Goal: Book appointment/travel/reservation

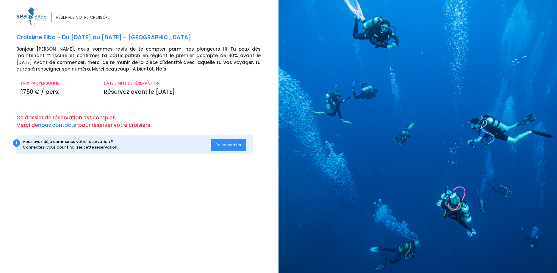
click at [223, 143] on span "Se connecter" at bounding box center [229, 145] width 26 height 6
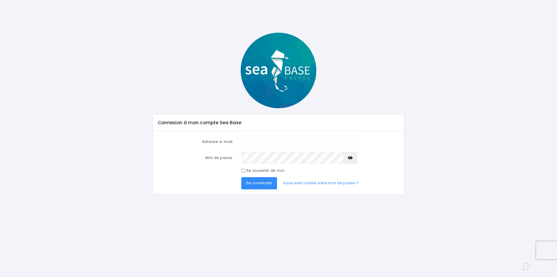
type input "[EMAIL_ADDRESS][DOMAIN_NAME]"
click at [257, 183] on span "Se connecter" at bounding box center [259, 183] width 26 height 6
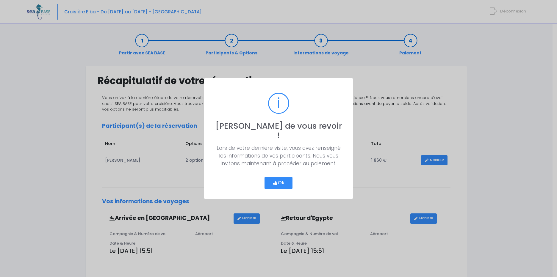
click at [278, 179] on button "Ok" at bounding box center [279, 183] width 28 height 13
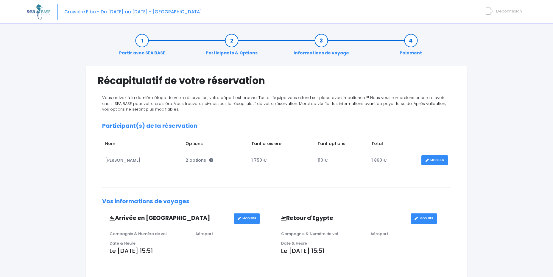
click at [323, 43] on link "Informations de voyage" at bounding box center [321, 47] width 61 height 19
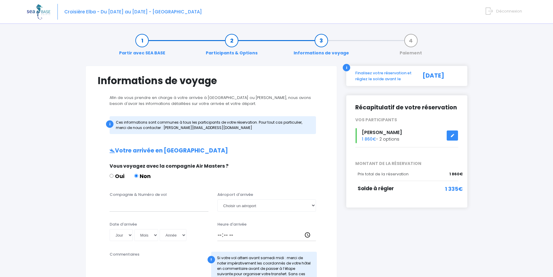
click at [232, 44] on link "Participants & Options" at bounding box center [232, 47] width 58 height 19
click at [233, 47] on link "Participants & Options" at bounding box center [232, 47] width 58 height 19
click at [229, 45] on link "Participants & Options" at bounding box center [232, 47] width 58 height 19
click at [323, 40] on link "Informations de voyage" at bounding box center [321, 47] width 61 height 19
click at [141, 43] on link "Partir avec SEA BASE" at bounding box center [142, 47] width 52 height 19
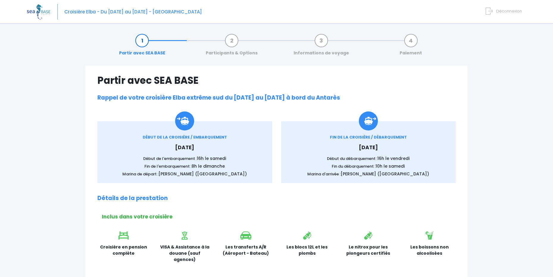
click at [233, 43] on link "Participants & Options" at bounding box center [232, 47] width 58 height 19
click at [228, 54] on link "Participants & Options" at bounding box center [232, 47] width 58 height 19
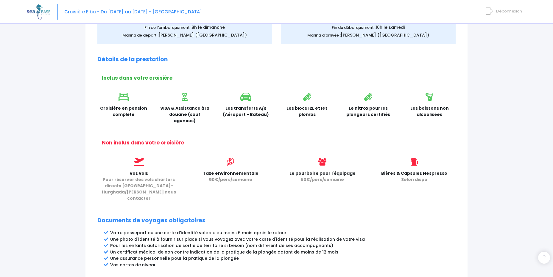
scroll to position [261, 0]
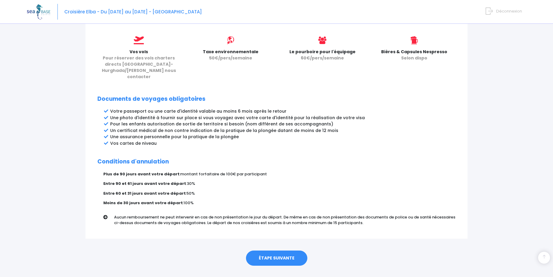
click at [287, 251] on link "ÉTAPE SUIVANTE" at bounding box center [276, 258] width 61 height 15
click at [271, 251] on link "ÉTAPE SUIVANTE" at bounding box center [276, 258] width 61 height 15
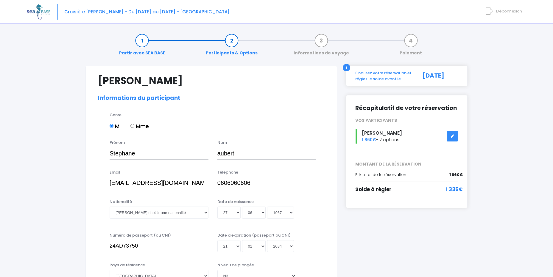
select select "N3"
drag, startPoint x: 260, startPoint y: 185, endPoint x: 224, endPoint y: 183, distance: 35.8
click at [224, 183] on input "0606060606" at bounding box center [266, 183] width 99 height 12
type input "0616525429"
click at [161, 216] on select "Veuillez choisir une nationalité Afghane Albanaise Algerienne Allemande America…" at bounding box center [159, 213] width 99 height 12
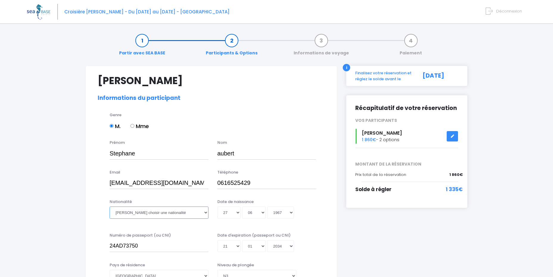
select select "Française"
click at [110, 207] on select "Veuillez choisir une nationalité Afghane Albanaise Algerienne Allemande America…" at bounding box center [159, 213] width 99 height 12
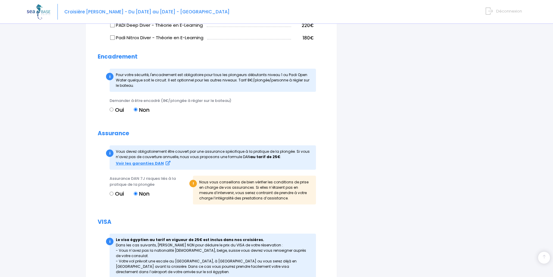
scroll to position [646, 0]
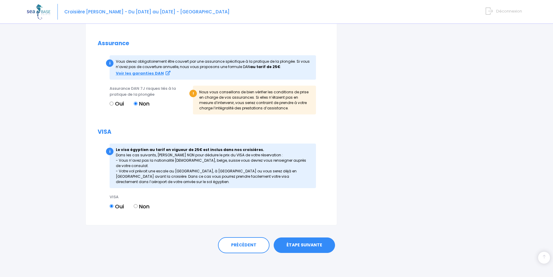
click at [296, 245] on link "ÉTAPE SUIVANTE" at bounding box center [304, 245] width 61 height 15
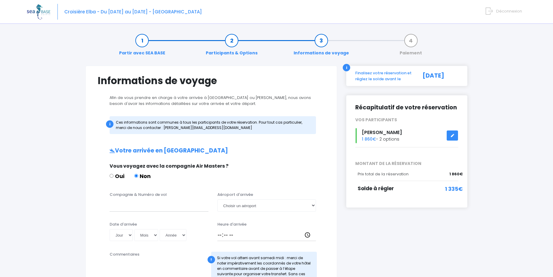
click at [143, 43] on link "Partir avec SEA BASE" at bounding box center [142, 47] width 52 height 19
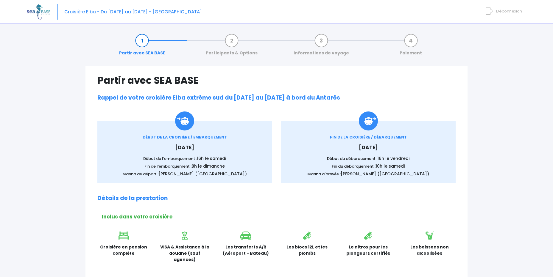
click at [325, 40] on link "Informations de voyage" at bounding box center [321, 47] width 61 height 19
click at [322, 43] on link "Informations de voyage" at bounding box center [321, 47] width 61 height 19
